Goal: Transaction & Acquisition: Purchase product/service

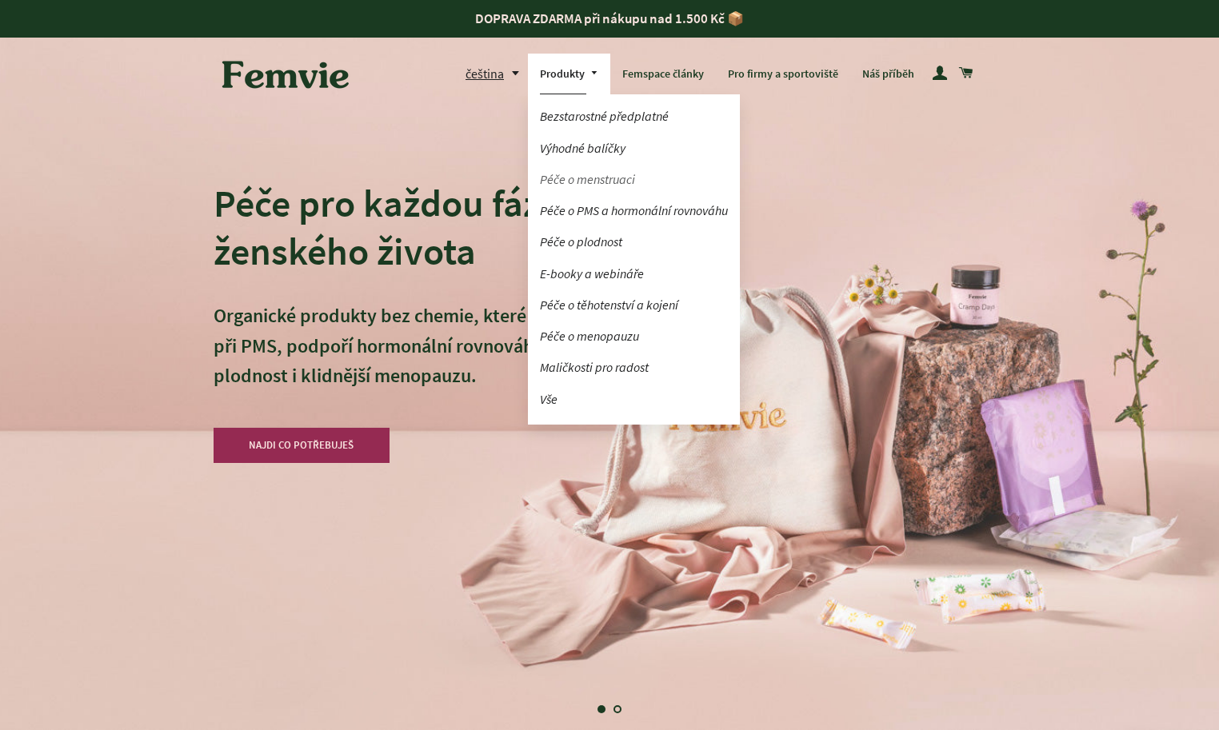
click at [579, 172] on link "Péče o menstruaci" at bounding box center [634, 180] width 212 height 28
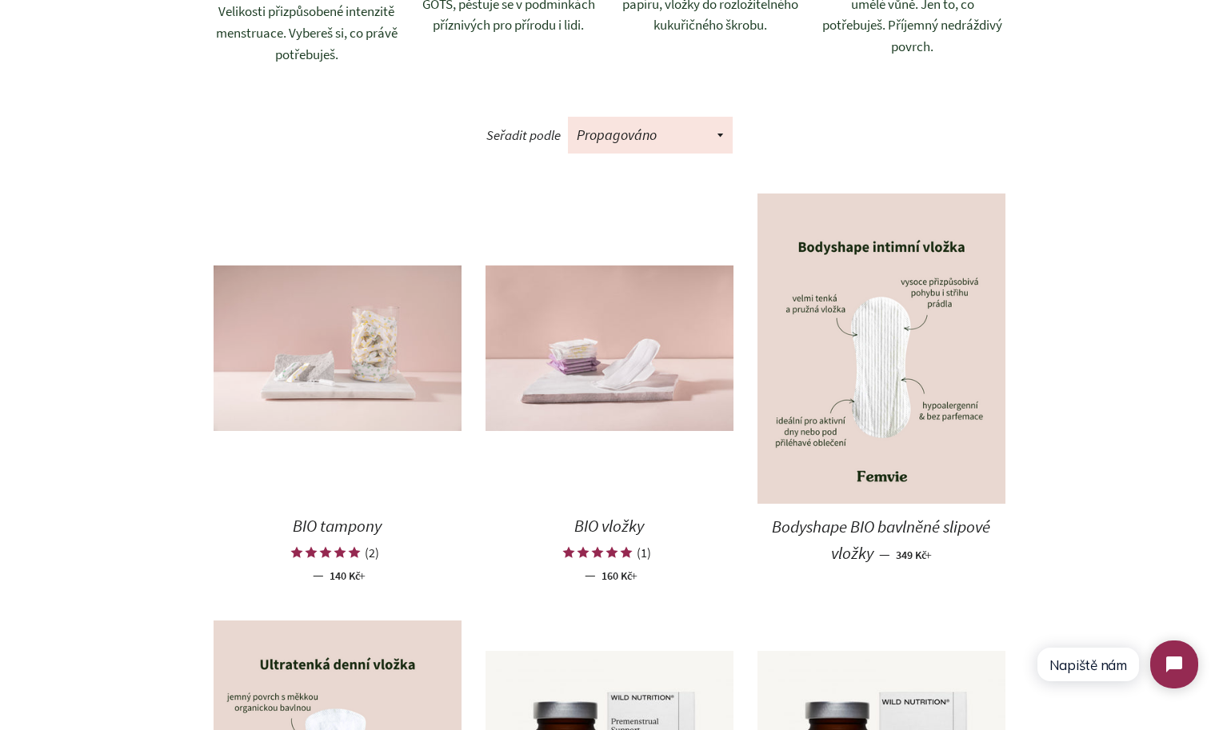
click at [397, 364] on img at bounding box center [338, 349] width 248 height 166
click at [581, 373] on img at bounding box center [610, 349] width 248 height 166
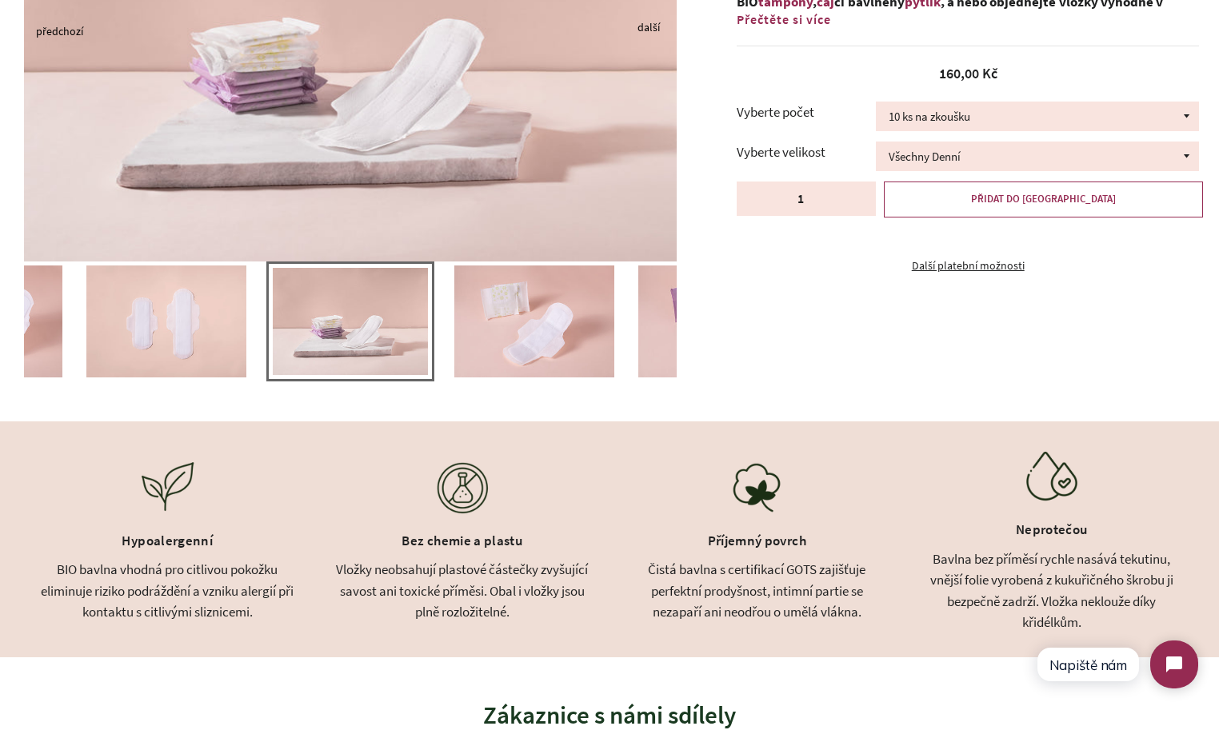
click at [646, 27] on button "Next" at bounding box center [642, 29] width 8 height 4
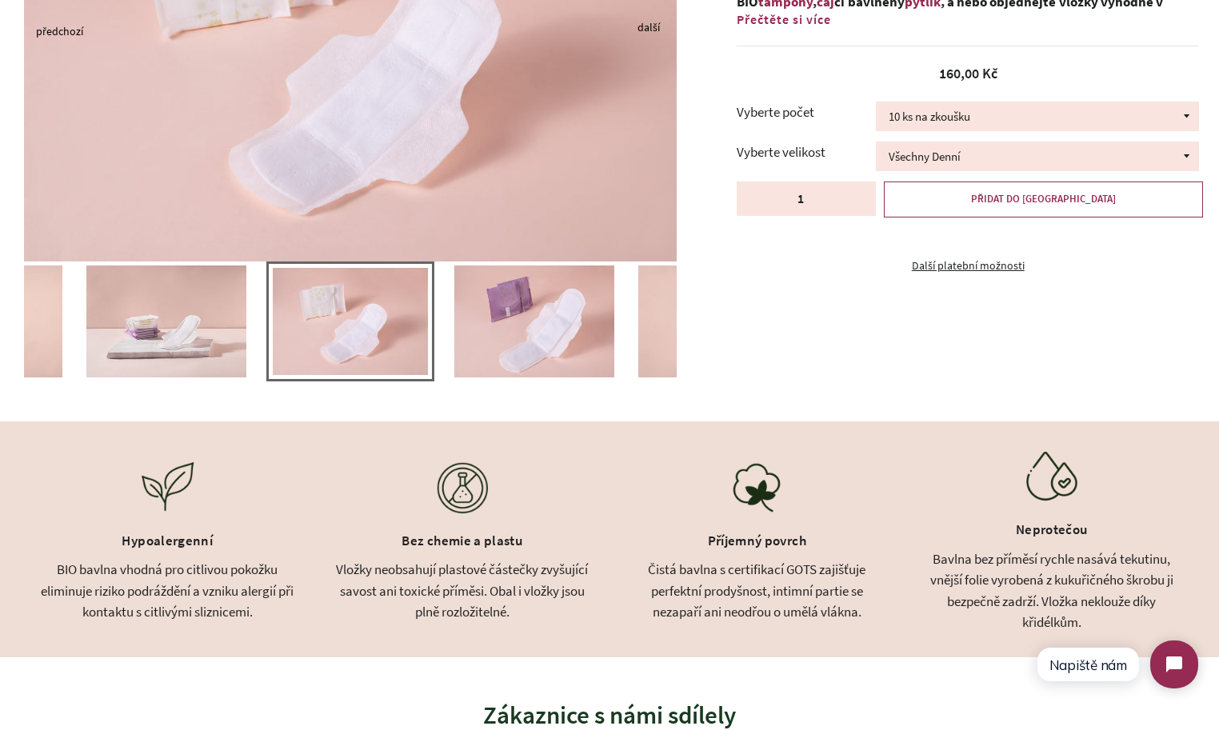
click at [646, 27] on button "Next" at bounding box center [642, 29] width 8 height 4
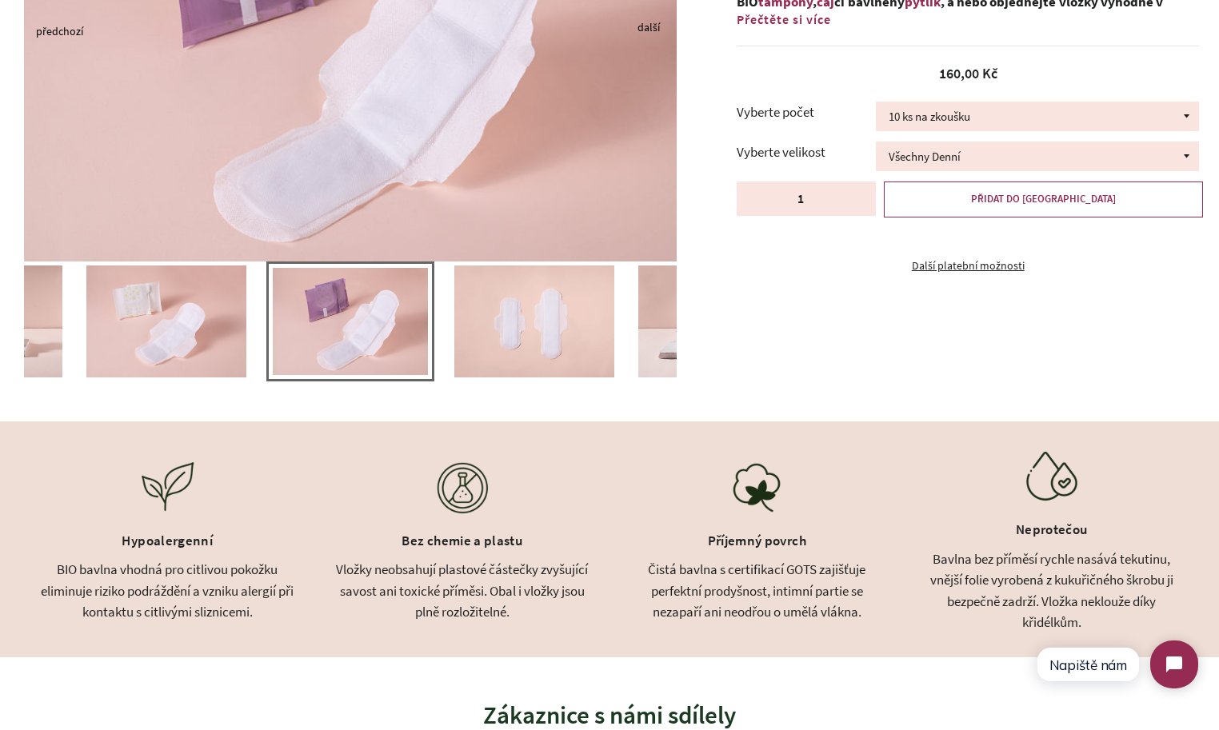
click at [646, 27] on button "Next" at bounding box center [642, 29] width 8 height 4
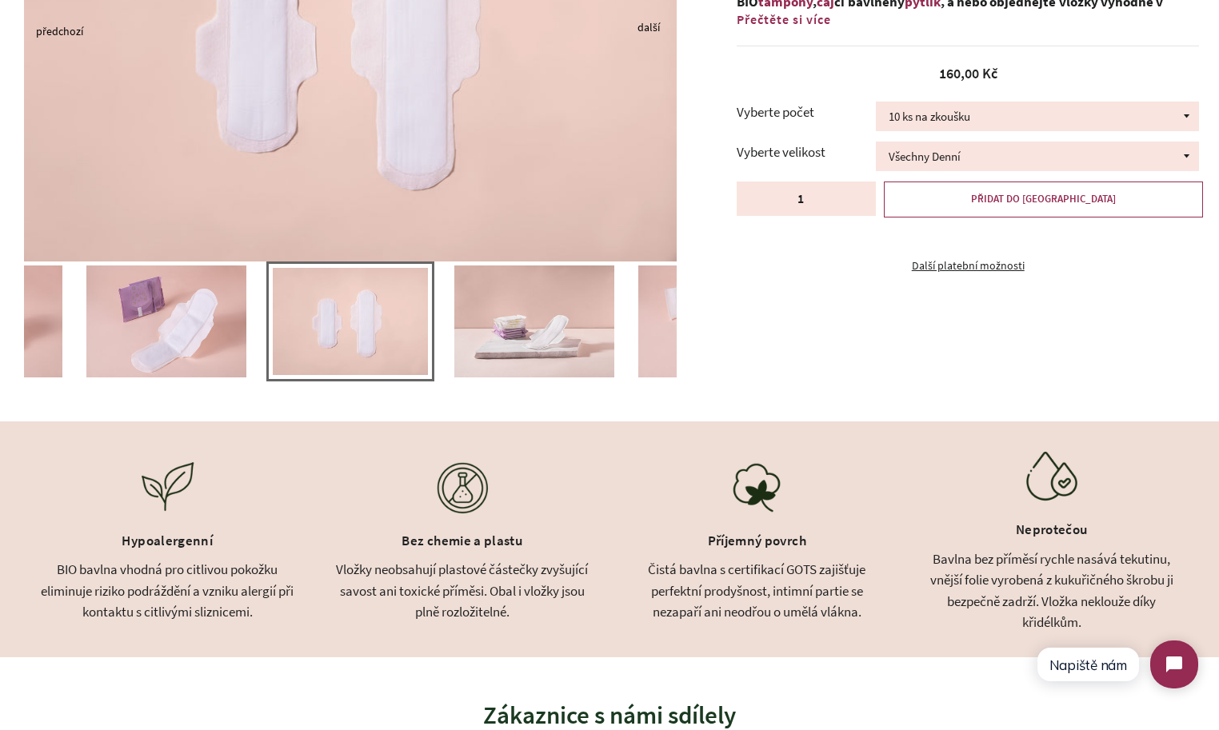
click at [646, 27] on button "Next" at bounding box center [642, 29] width 8 height 4
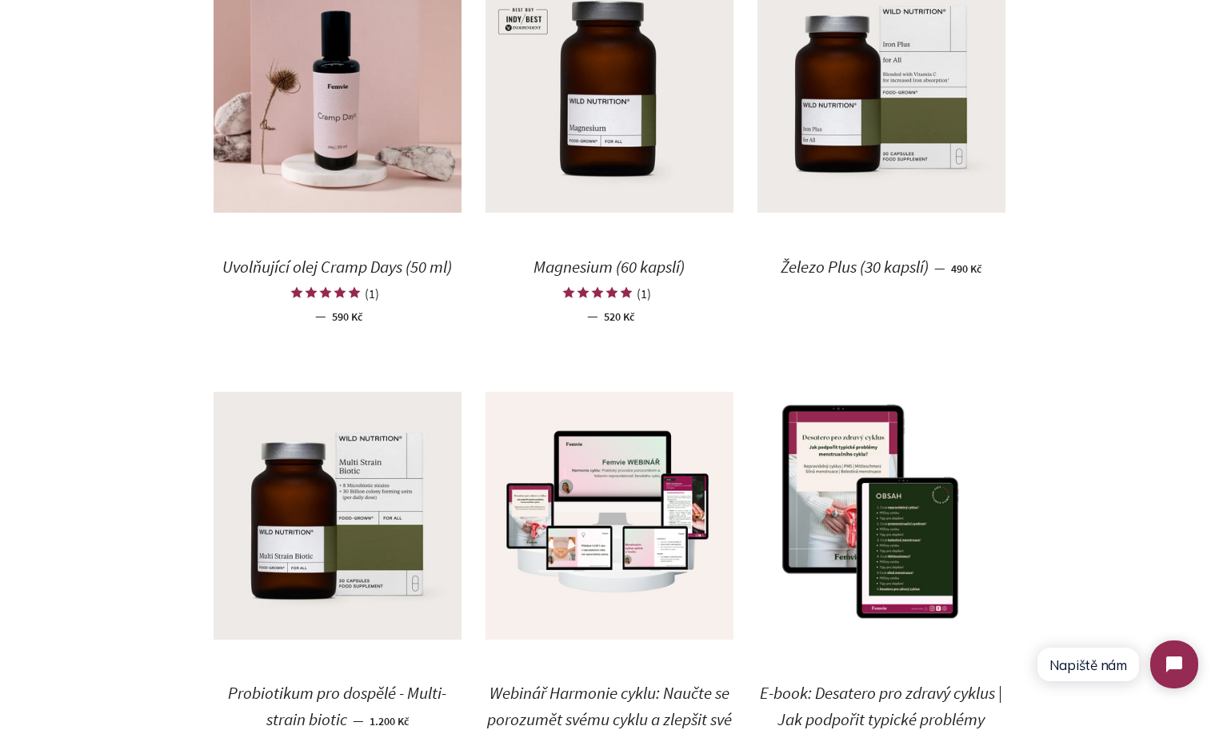
scroll to position [1848, 0]
